Goal: Task Accomplishment & Management: Manage account settings

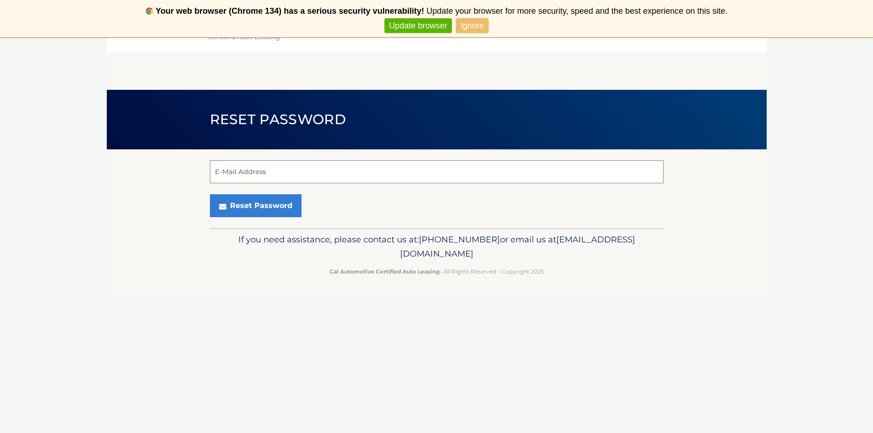
click at [287, 172] on input "E-Mail Address" at bounding box center [437, 171] width 454 height 23
type input "[EMAIL_ADDRESS][DOMAIN_NAME]"
click at [221, 201] on button "Reset Password" at bounding box center [256, 205] width 92 height 23
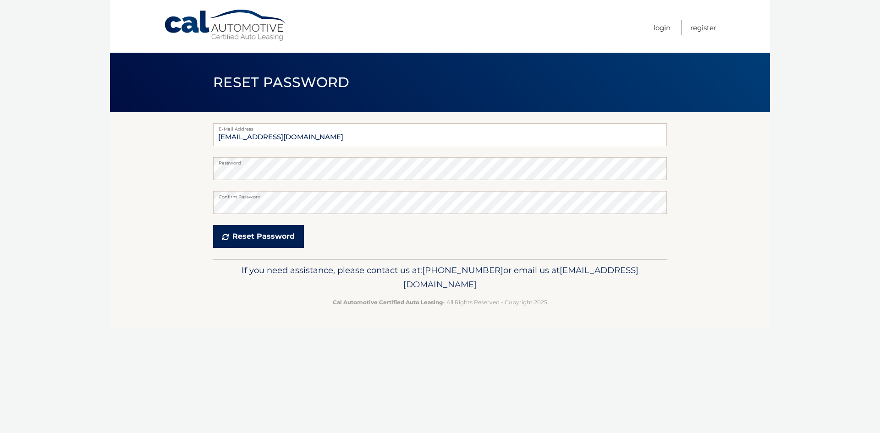
click at [265, 230] on button "Reset Password" at bounding box center [258, 236] width 91 height 23
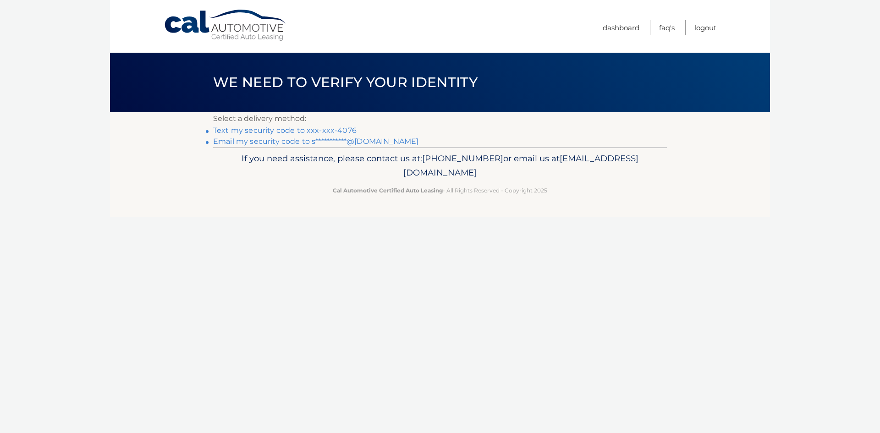
click at [343, 129] on link "Text my security code to xxx-xxx-4076" at bounding box center [285, 130] width 144 height 9
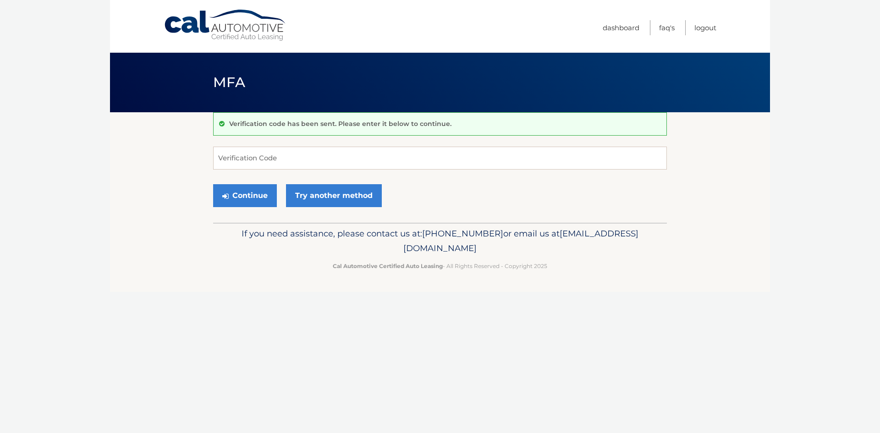
click at [326, 145] on div "Verification code has been sent. Please enter it below to continue. Verificatio…" at bounding box center [440, 167] width 454 height 110
click at [328, 151] on input "Verification Code" at bounding box center [440, 158] width 454 height 23
type input "668440"
click at [213, 184] on button "Continue" at bounding box center [245, 195] width 64 height 23
click at [237, 188] on button "Continue" at bounding box center [245, 195] width 64 height 23
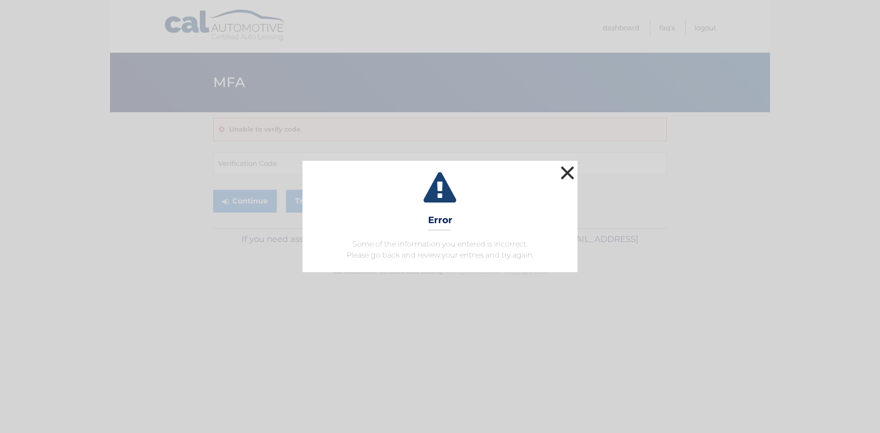
click at [568, 171] on button "×" at bounding box center [567, 173] width 18 height 18
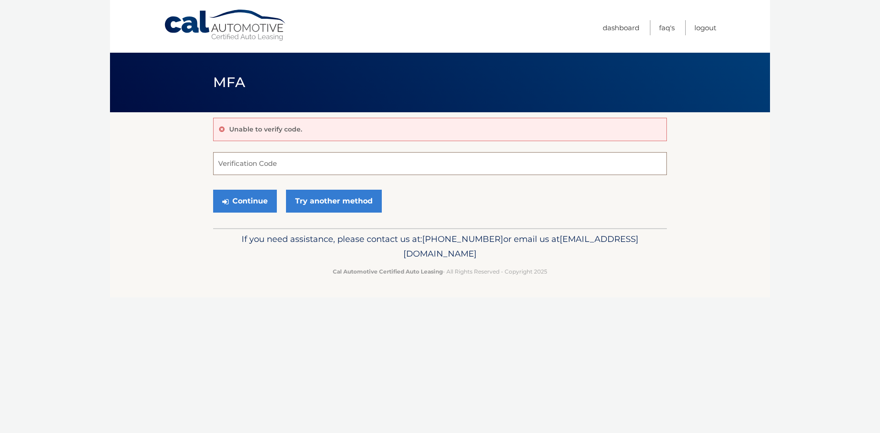
click at [282, 166] on input "Verification Code" at bounding box center [440, 163] width 454 height 23
click at [223, 168] on input "#668440" at bounding box center [440, 163] width 454 height 23
type input "668440"
click at [245, 205] on button "Continue" at bounding box center [245, 201] width 64 height 23
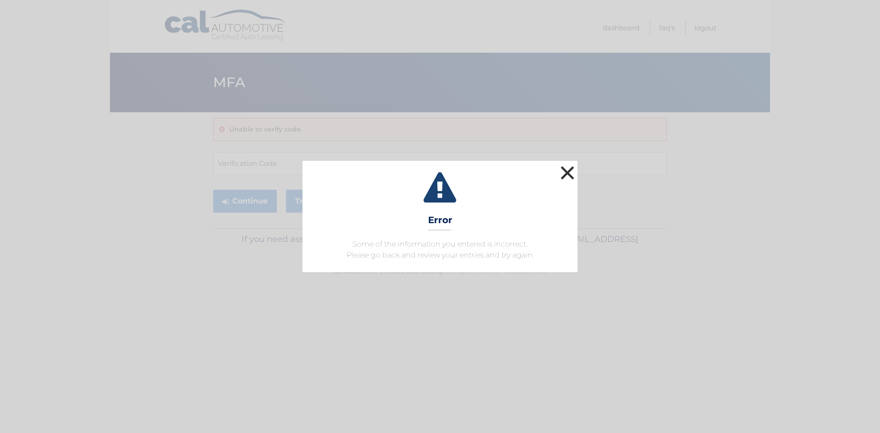
click at [566, 175] on button "×" at bounding box center [567, 173] width 18 height 18
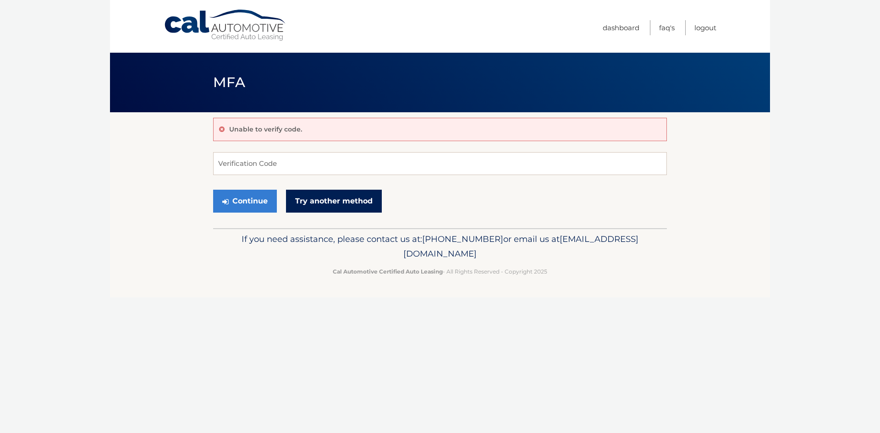
click at [335, 197] on link "Try another method" at bounding box center [334, 201] width 96 height 23
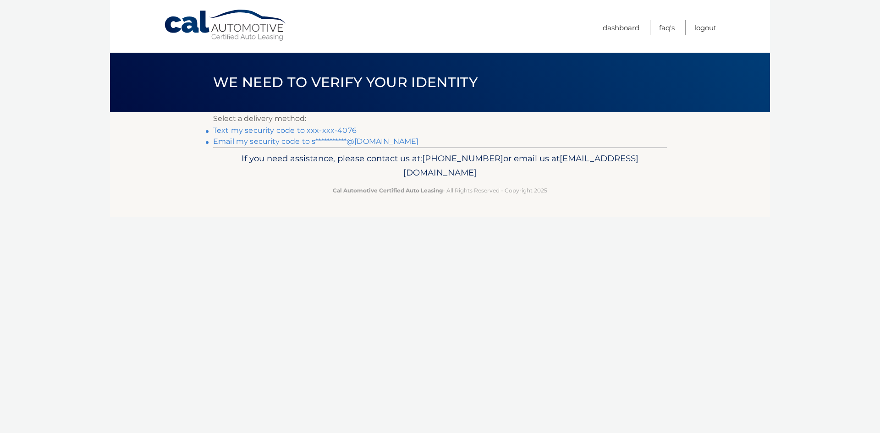
click at [324, 133] on link "Text my security code to xxx-xxx-4076" at bounding box center [285, 130] width 144 height 9
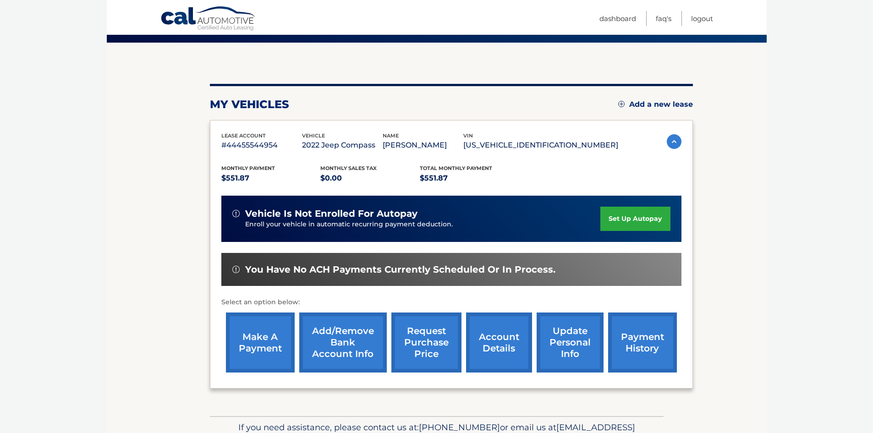
scroll to position [92, 0]
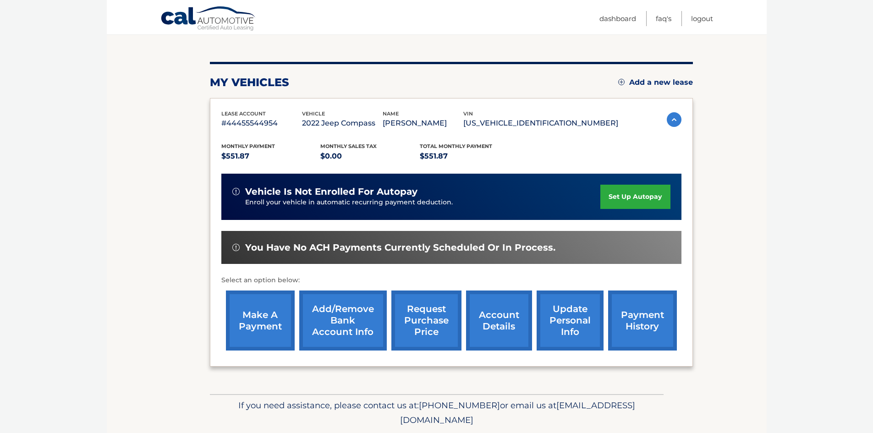
click at [487, 317] on link "account details" at bounding box center [499, 321] width 66 height 60
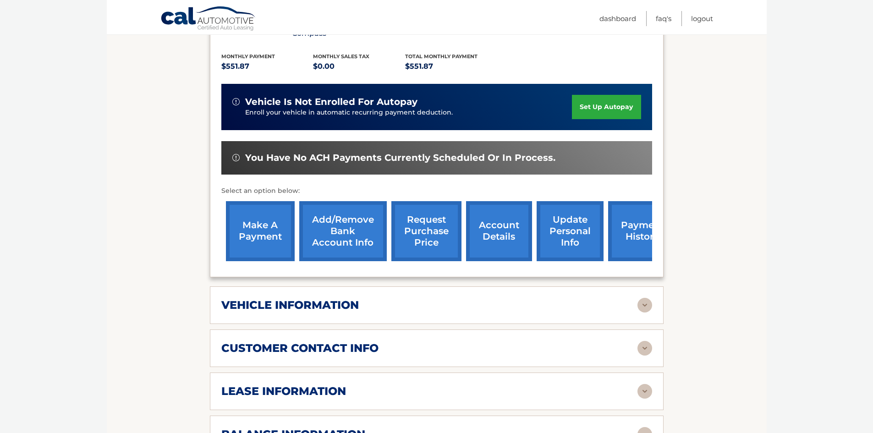
scroll to position [275, 0]
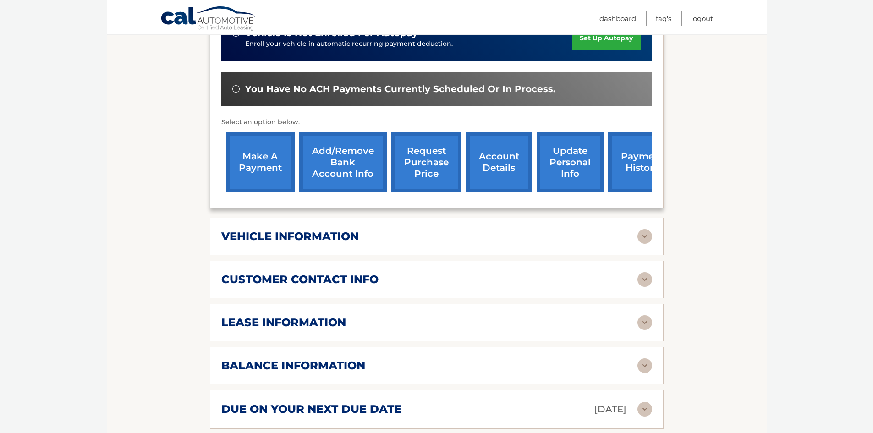
click at [642, 229] on img at bounding box center [645, 236] width 15 height 15
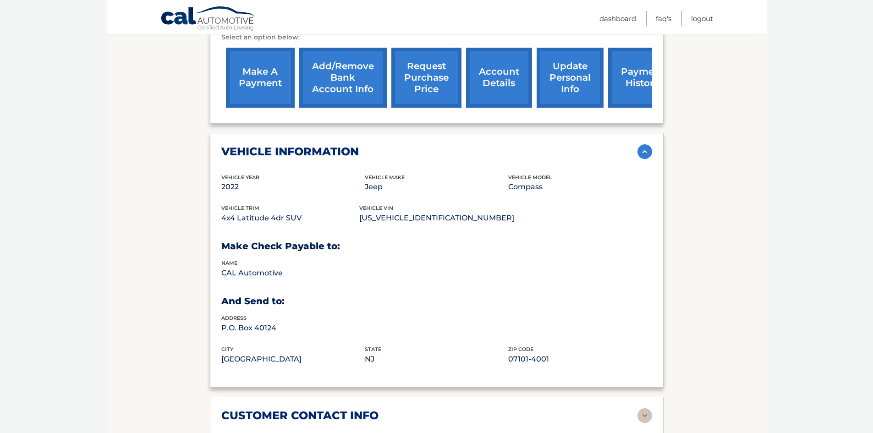
scroll to position [367, 0]
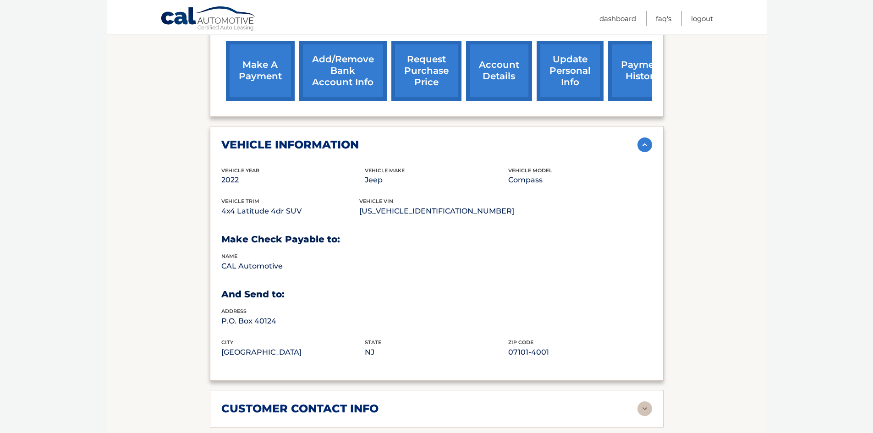
click at [644, 138] on img at bounding box center [645, 145] width 15 height 15
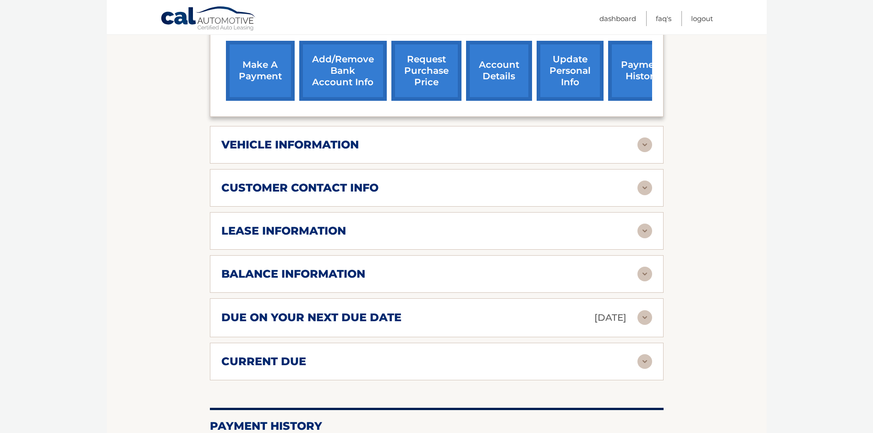
click at [644, 181] on img at bounding box center [645, 188] width 15 height 15
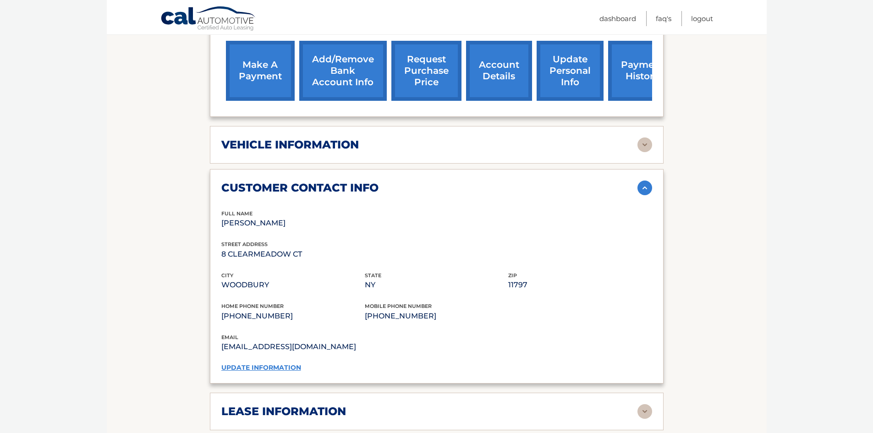
click at [644, 181] on img at bounding box center [645, 188] width 15 height 15
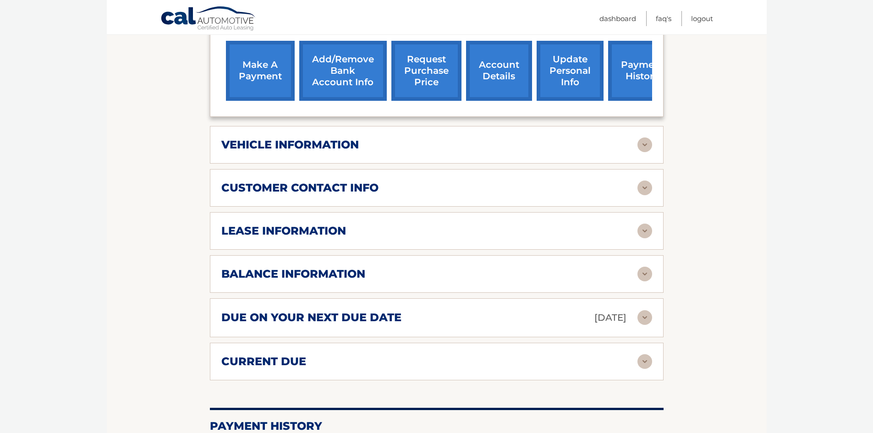
click at [652, 216] on div "lease information Contract Start Date [DATE] Term 39 Maturity Date [DATE] Start…" at bounding box center [437, 231] width 454 height 38
click at [649, 224] on img at bounding box center [645, 231] width 15 height 15
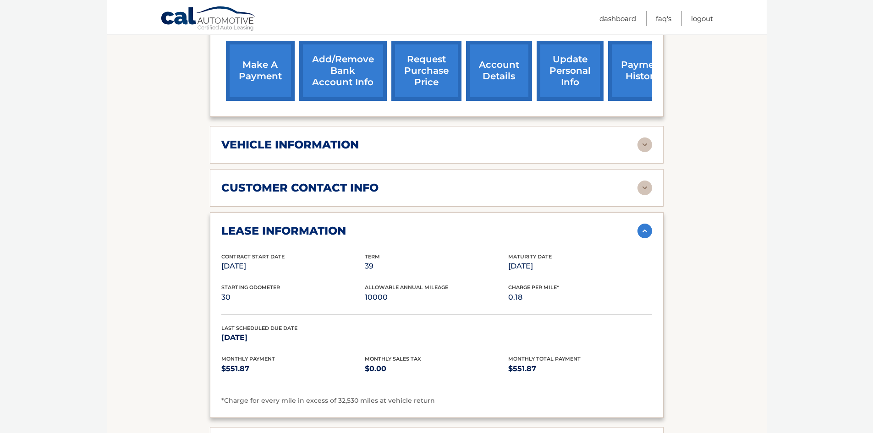
click at [649, 224] on img at bounding box center [645, 231] width 15 height 15
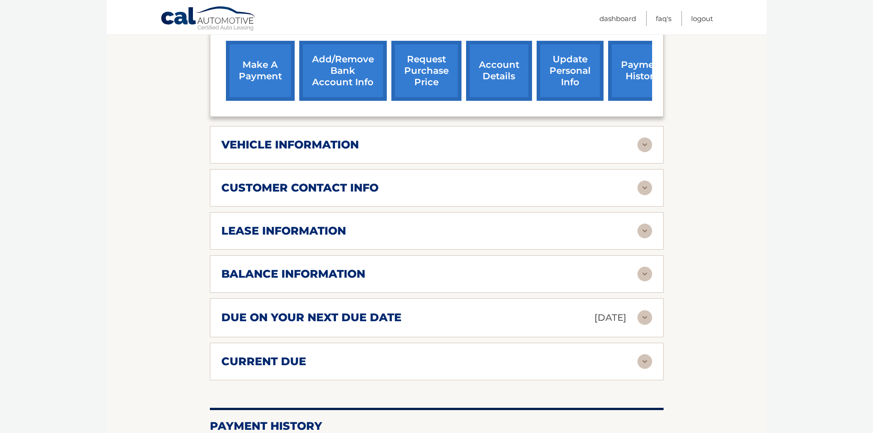
click at [641, 267] on img at bounding box center [645, 274] width 15 height 15
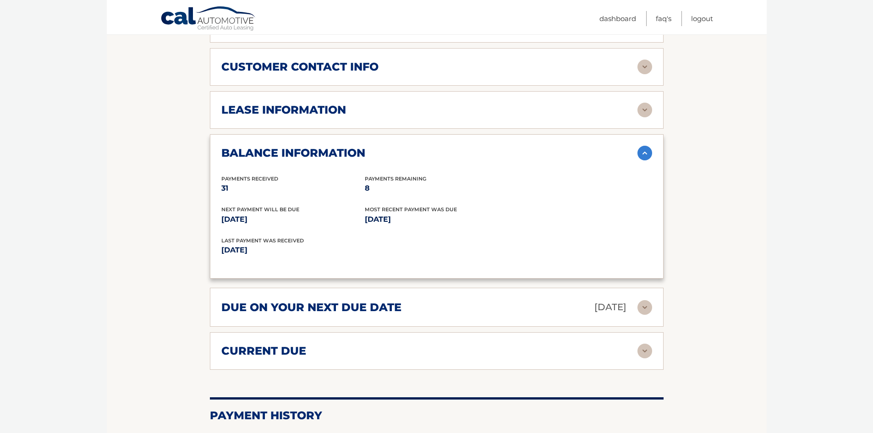
scroll to position [504, 0]
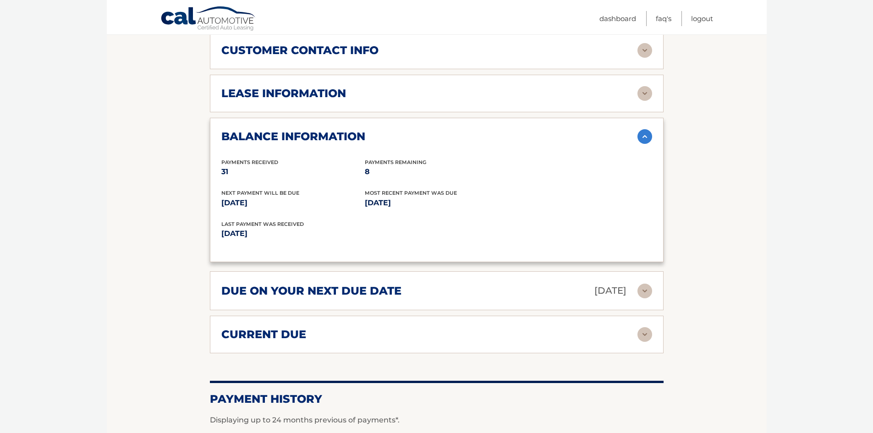
click at [648, 284] on img at bounding box center [645, 291] width 15 height 15
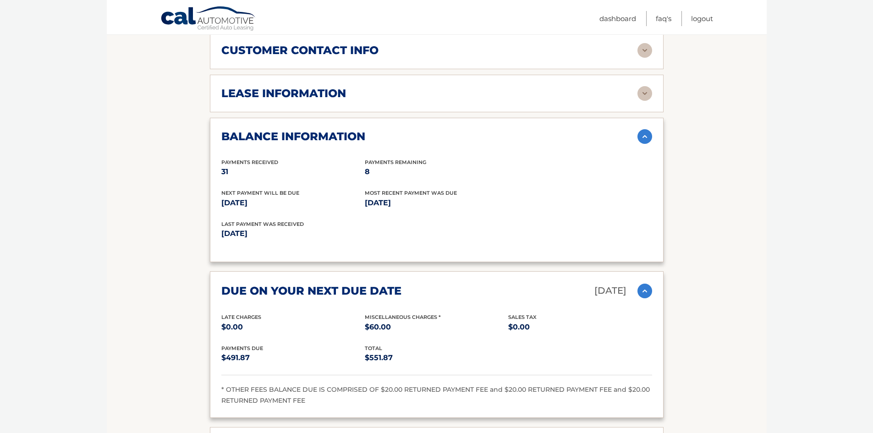
click at [642, 284] on img at bounding box center [645, 291] width 15 height 15
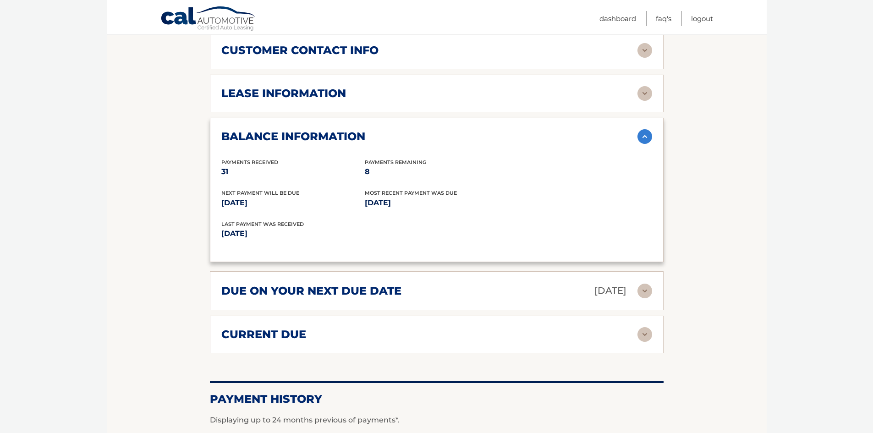
click at [644, 327] on img at bounding box center [645, 334] width 15 height 15
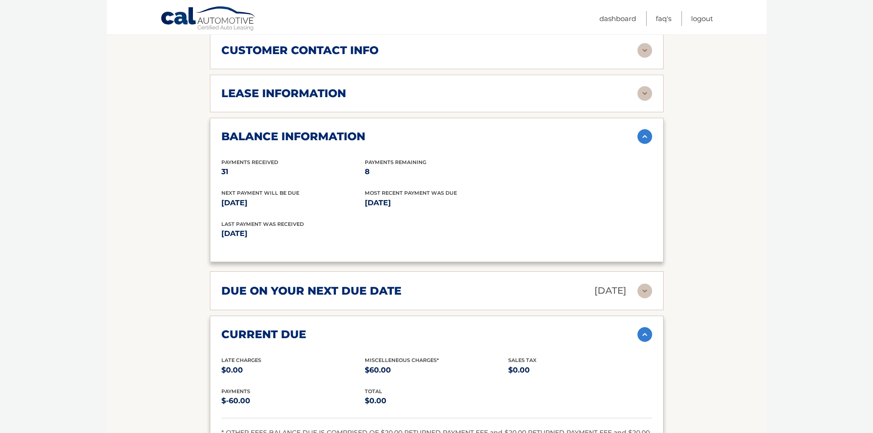
click at [644, 327] on img at bounding box center [645, 334] width 15 height 15
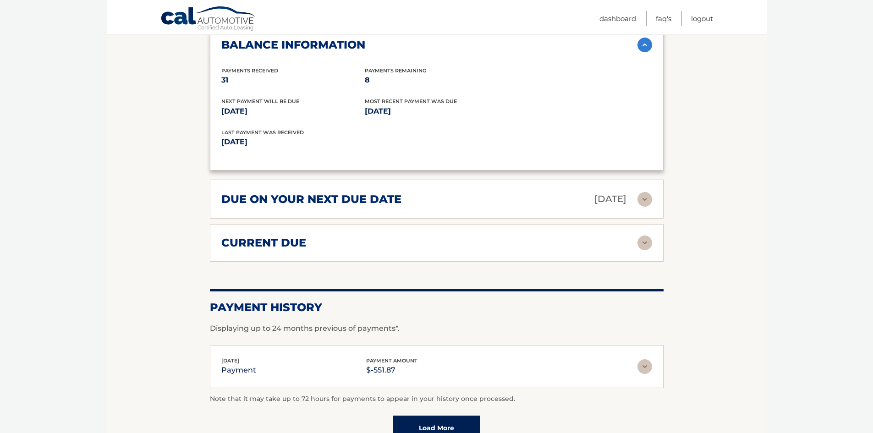
scroll to position [642, 0]
